Goal: Task Accomplishment & Management: Use online tool/utility

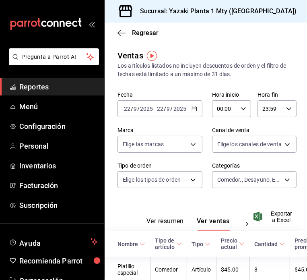
click at [192, 109] on icon "button" at bounding box center [195, 109] width 6 height 6
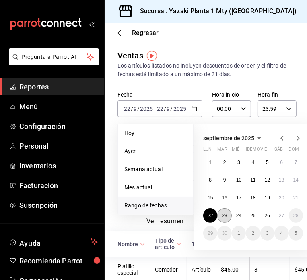
click at [228, 220] on button "23" at bounding box center [225, 215] width 14 height 15
click at [224, 214] on abbr "23" at bounding box center [224, 216] width 5 height 6
click at [224, 214] on div "Ver resumen Ver ventas Ver cargos" at bounding box center [187, 218] width 138 height 23
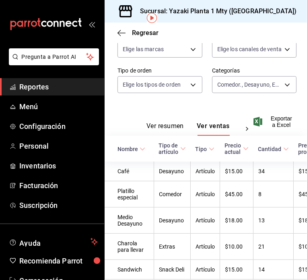
scroll to position [37, 0]
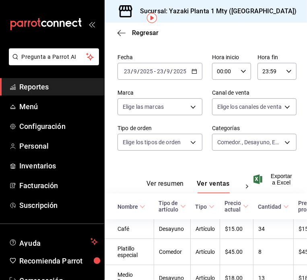
click at [193, 72] on icon "button" at bounding box center [195, 71] width 6 height 6
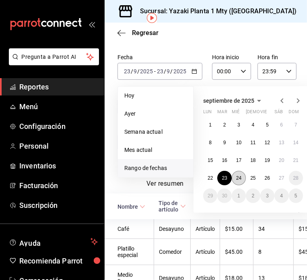
click at [238, 173] on button "24" at bounding box center [239, 178] width 14 height 15
click at [235, 178] on button "24" at bounding box center [239, 178] width 14 height 15
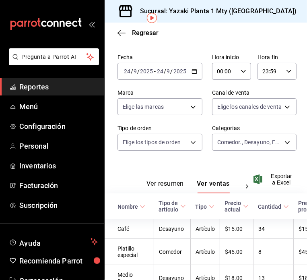
click at [235, 178] on div "Ver resumen Ver ventas Ver cargos" at bounding box center [187, 181] width 138 height 23
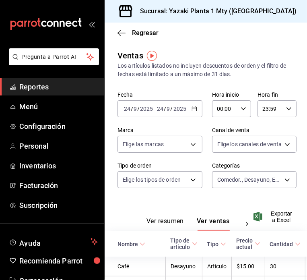
click at [191, 104] on div "[DATE] [DATE] - [DATE] [DATE]" at bounding box center [160, 108] width 85 height 17
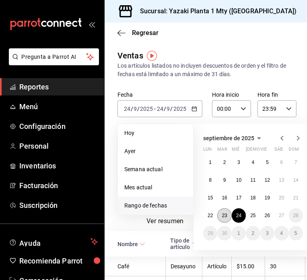
click at [220, 213] on button "23" at bounding box center [225, 215] width 14 height 15
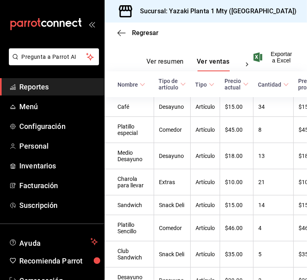
scroll to position [39, 0]
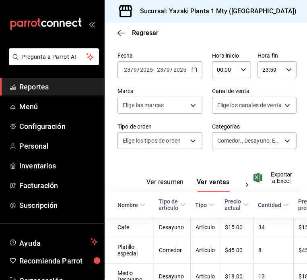
click at [183, 72] on input "2025" at bounding box center [180, 69] width 14 height 6
click at [188, 71] on div "[DATE] [DATE] - [DATE] [DATE]" at bounding box center [160, 69] width 85 height 17
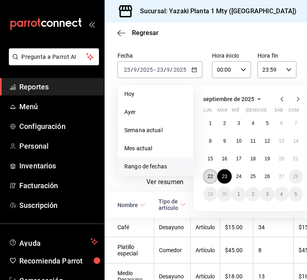
click at [208, 174] on abbr "22" at bounding box center [210, 177] width 5 height 6
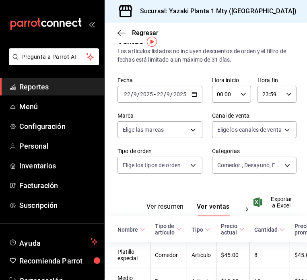
scroll to position [14, 0]
click at [196, 98] on div "[DATE] [DATE] - [DATE] [DATE]" at bounding box center [160, 94] width 85 height 17
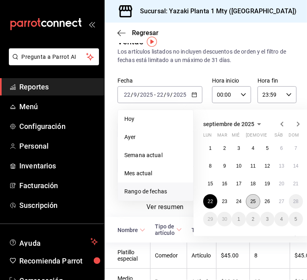
click at [251, 199] on abbr "25" at bounding box center [253, 202] width 5 height 6
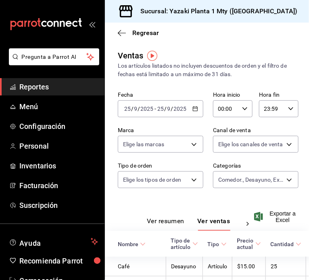
click at [190, 105] on div "[DATE] [DATE] - [DATE] [DATE]" at bounding box center [160, 108] width 85 height 17
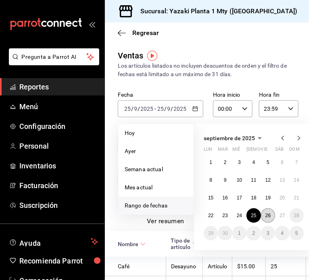
click at [268, 219] on button "26" at bounding box center [268, 215] width 14 height 15
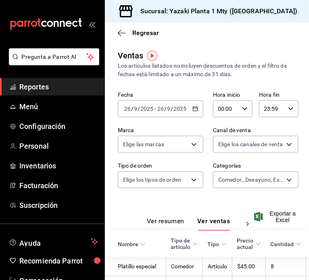
click at [268, 219] on span "Exportar a Excel" at bounding box center [275, 216] width 40 height 13
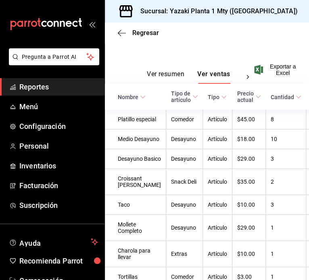
scroll to position [147, 0]
